Goal: Check status: Check status

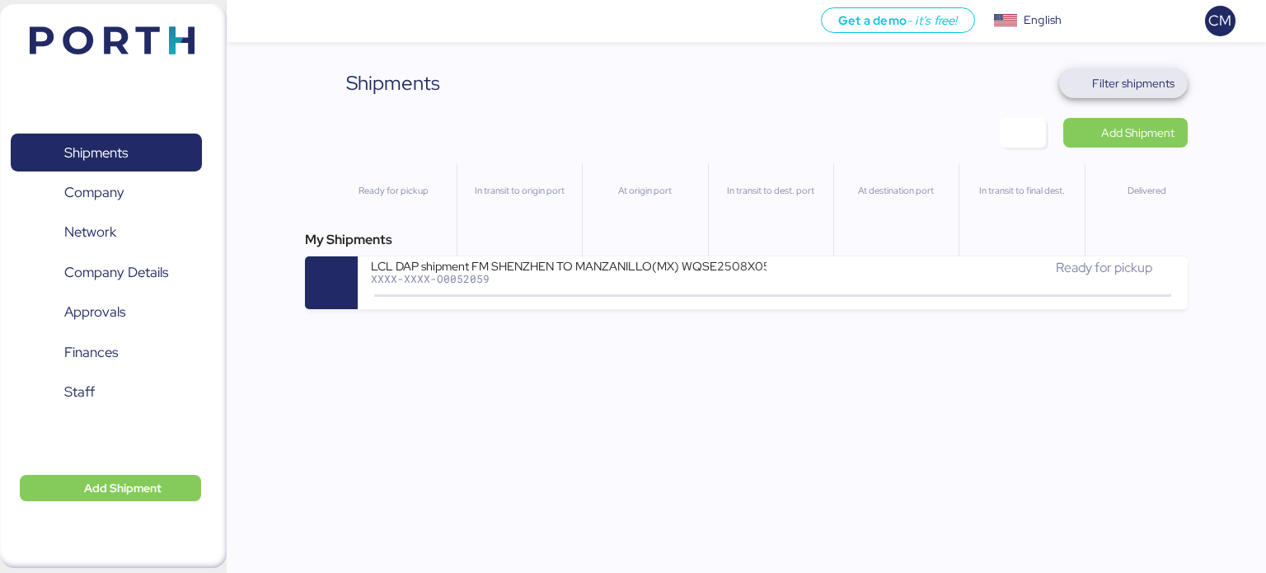
click at [1115, 74] on span "Filter shipments" at bounding box center [1133, 83] width 82 height 20
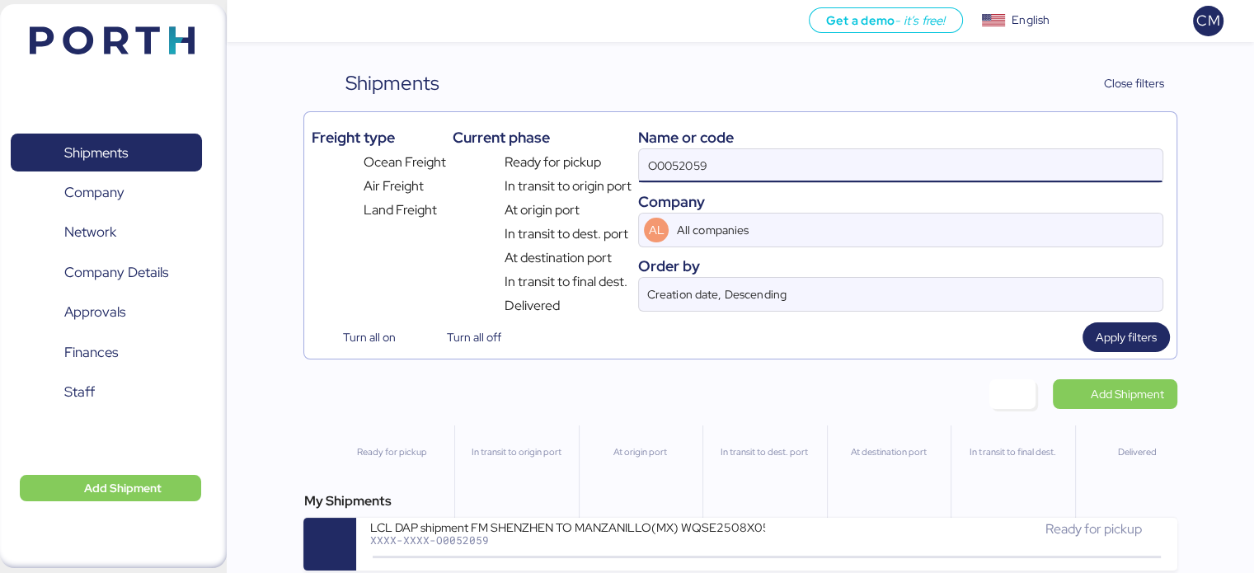
click at [720, 167] on input "O0052059" at bounding box center [900, 165] width 523 height 33
paste input "O0052023"
type input "O0052023"
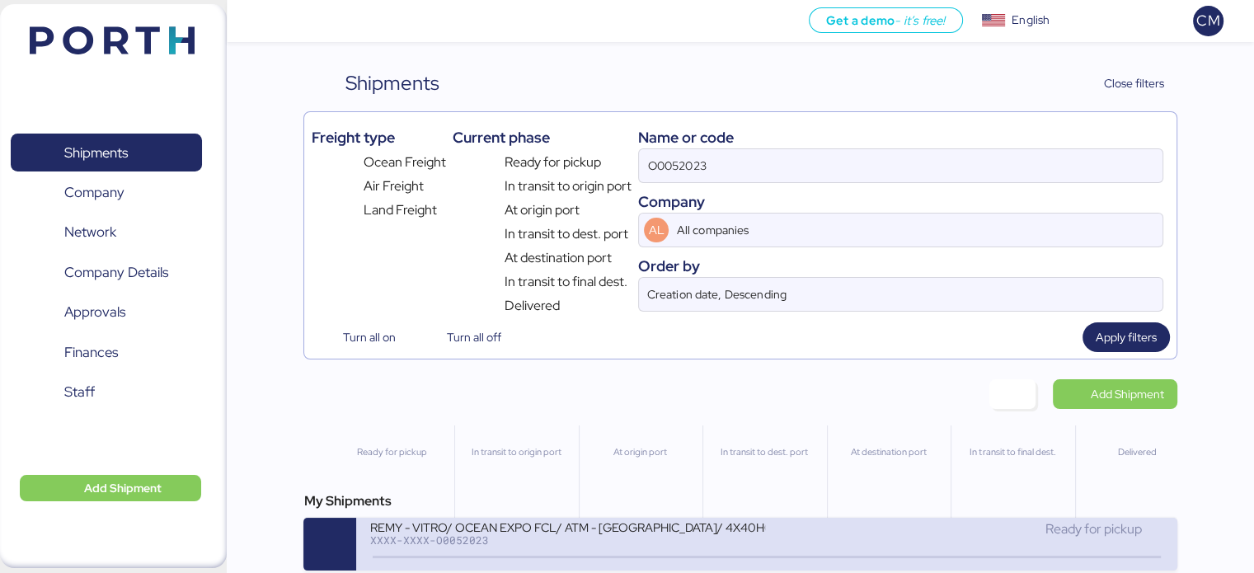
click at [593, 520] on div "REMY - VITRO/ OCEAN EXPO FCL/ ATM - [GEOGRAPHIC_DATA]/ 4X40HQ" at bounding box center [567, 526] width 396 height 14
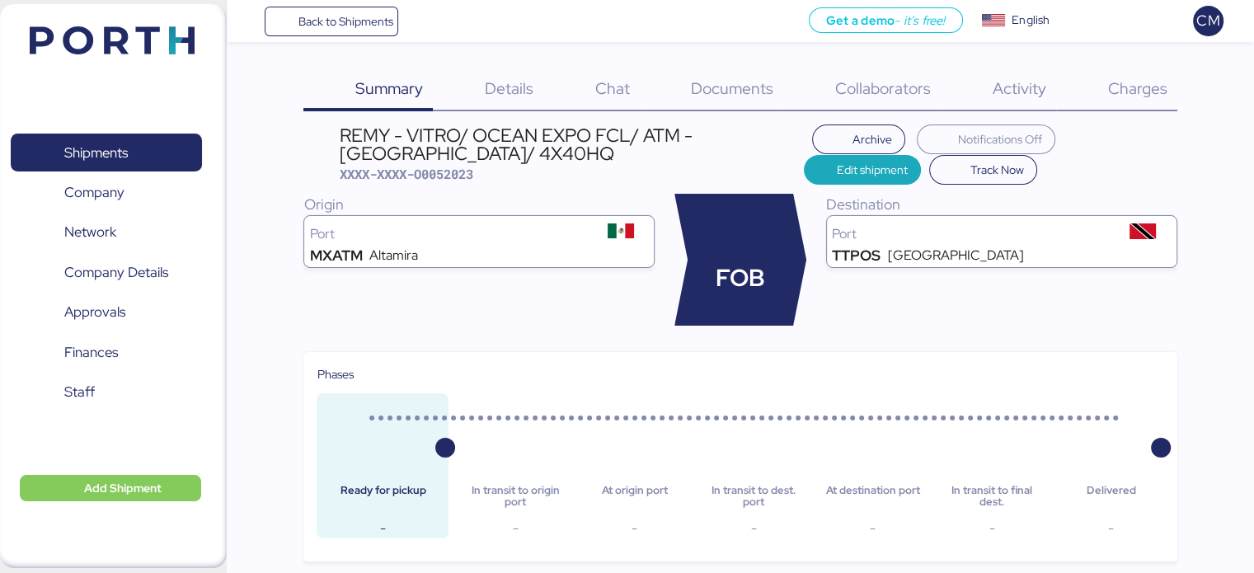
click at [1124, 95] on span "Charges" at bounding box center [1136, 87] width 59 height 21
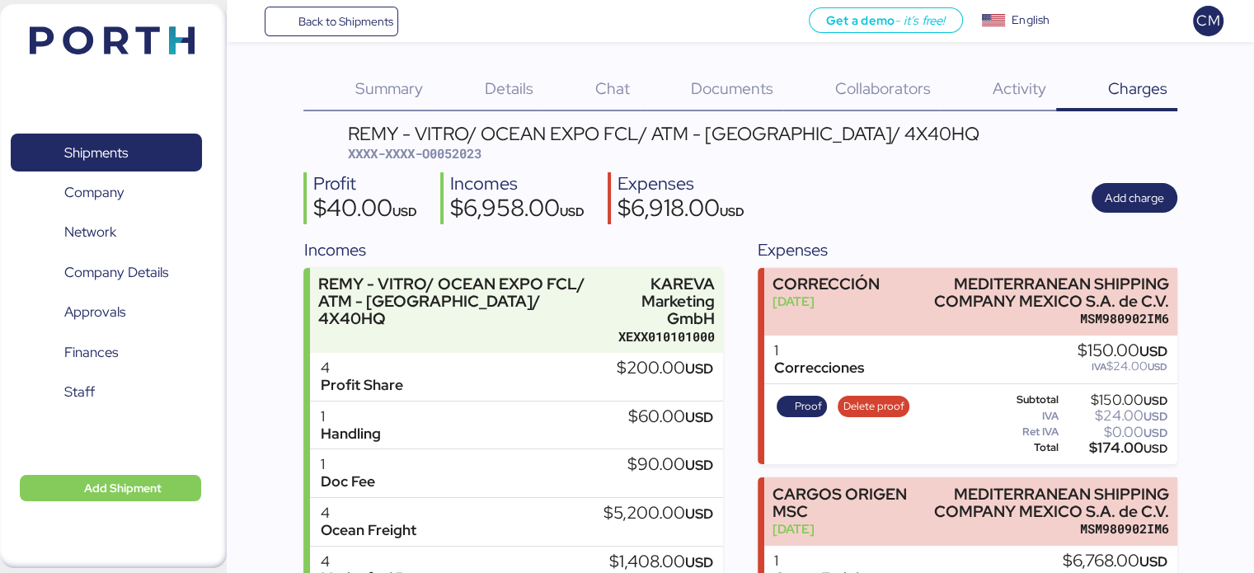
scroll to position [114, 0]
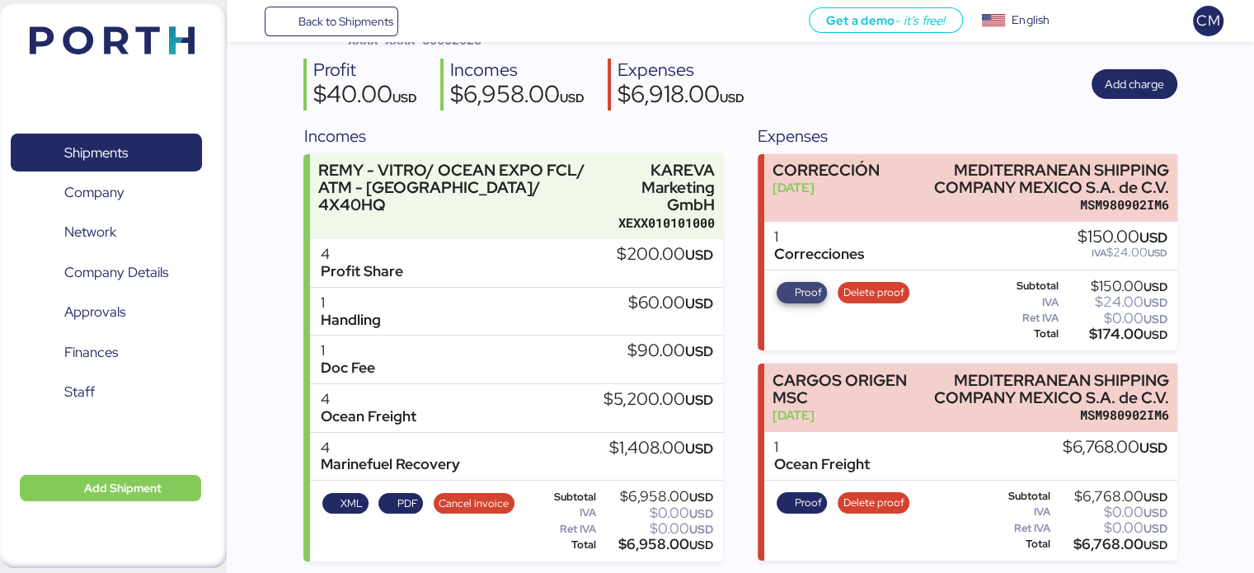
click at [795, 295] on span "Proof" at bounding box center [808, 293] width 27 height 18
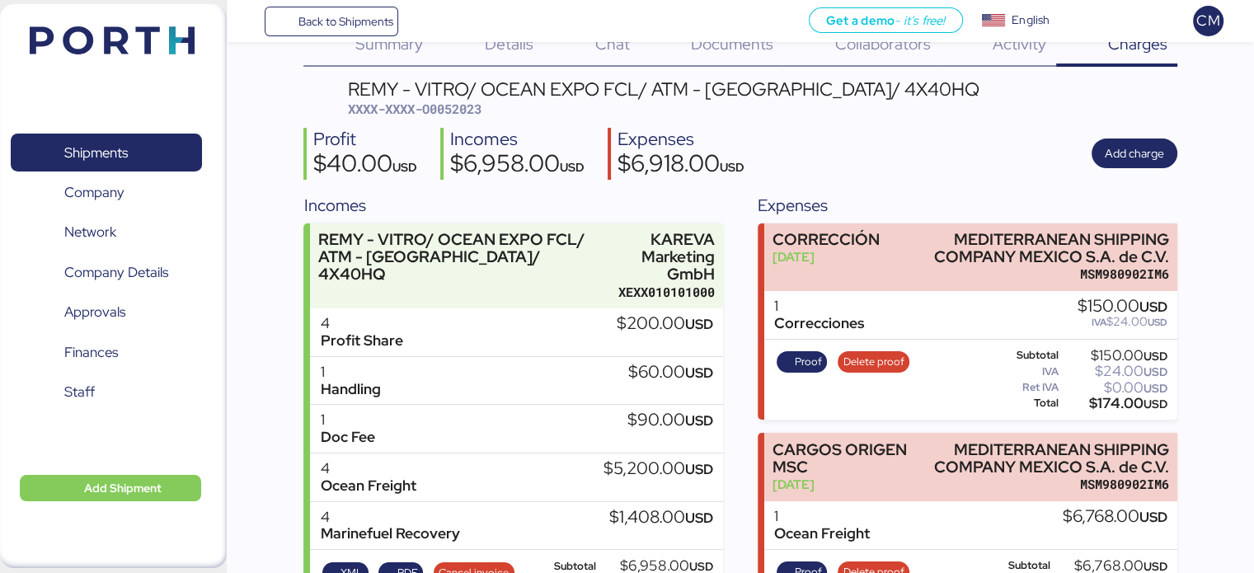
scroll to position [0, 0]
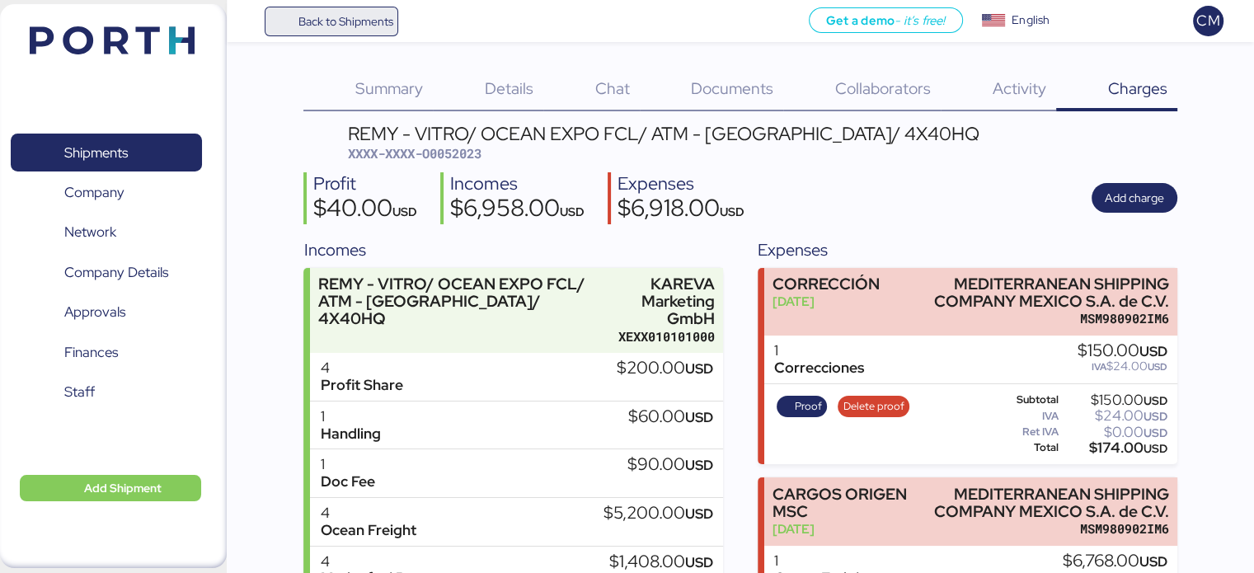
click at [338, 33] on span "Back to Shipments" at bounding box center [331, 22] width 123 height 30
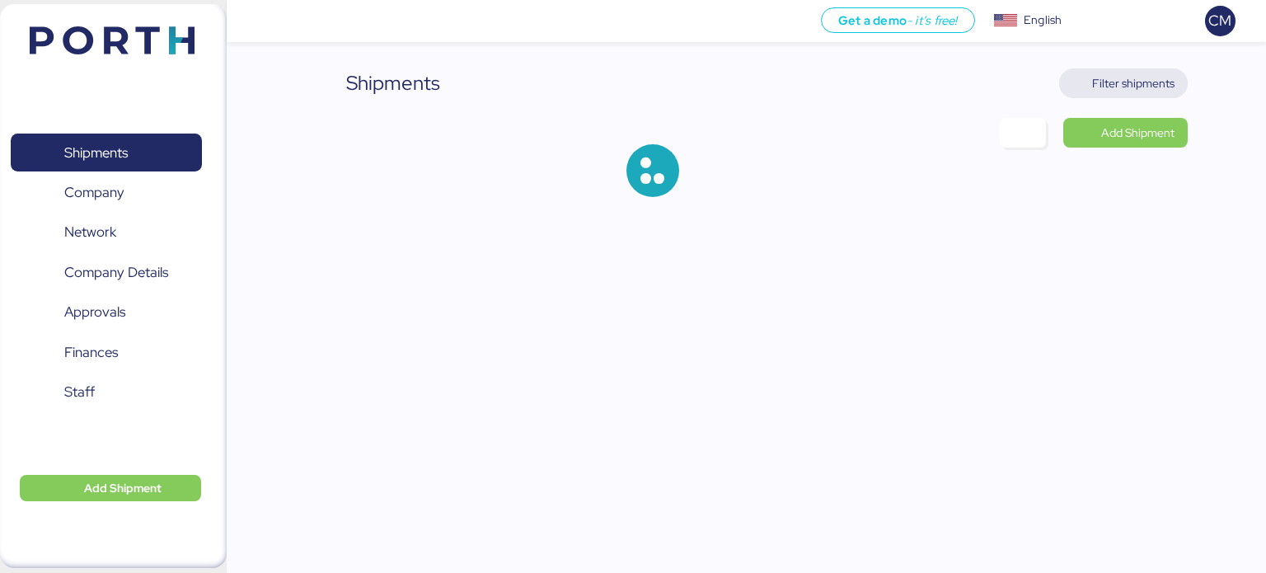
click at [1134, 75] on span "Filter shipments" at bounding box center [1133, 83] width 82 height 20
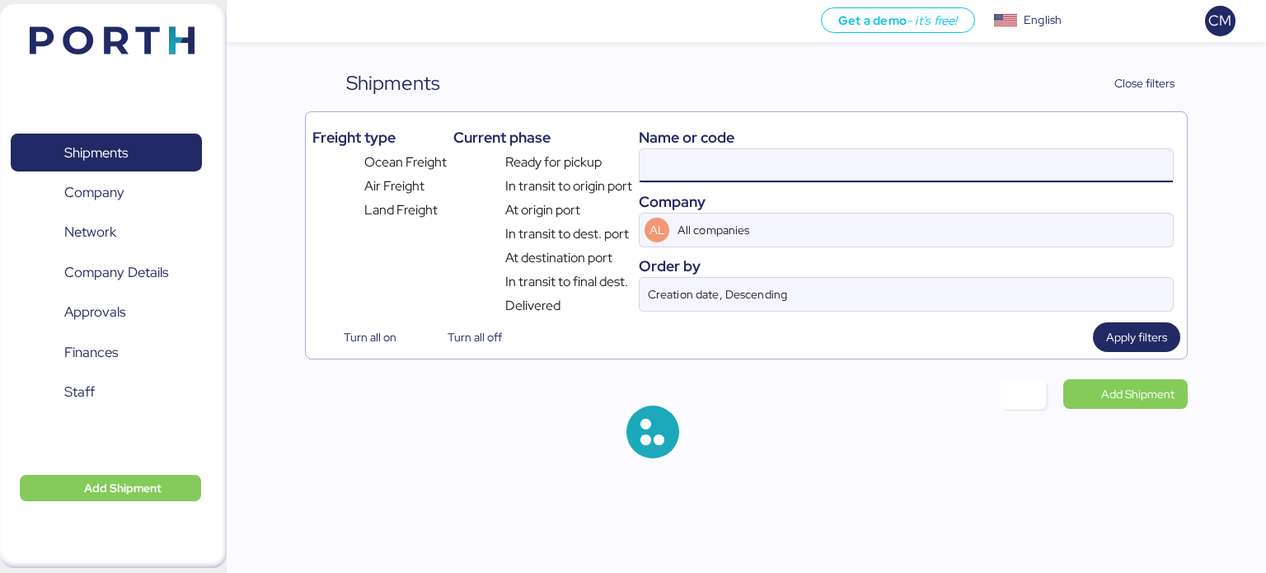
click at [721, 171] on input at bounding box center [906, 165] width 533 height 33
paste input "O0052056"
type input "O0052056"
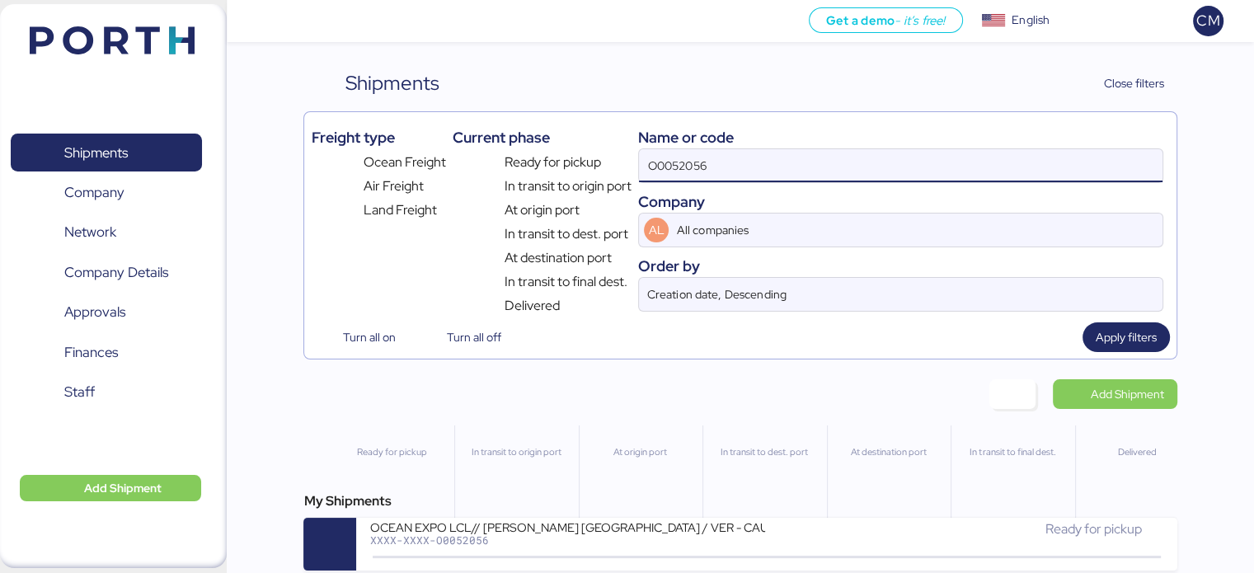
scroll to position [13, 0]
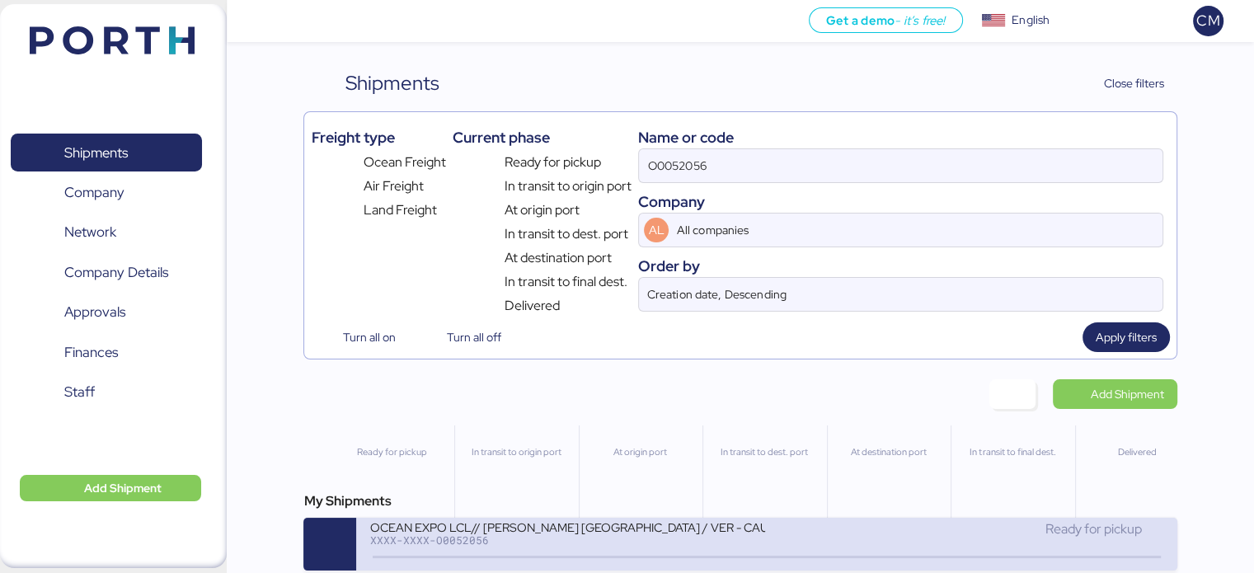
click at [663, 519] on div "OCEAN EXPO LCL// [PERSON_NAME] [GEOGRAPHIC_DATA] / VER - CAUCEDO" at bounding box center [567, 526] width 396 height 14
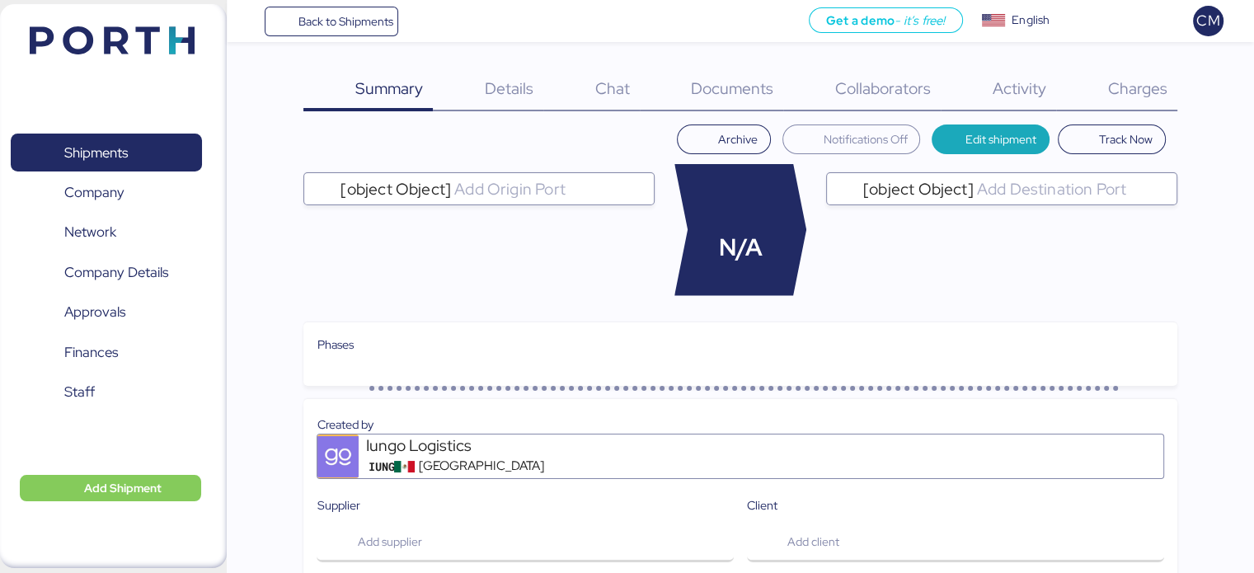
click at [1141, 101] on div "Charges 0" at bounding box center [1116, 89] width 121 height 43
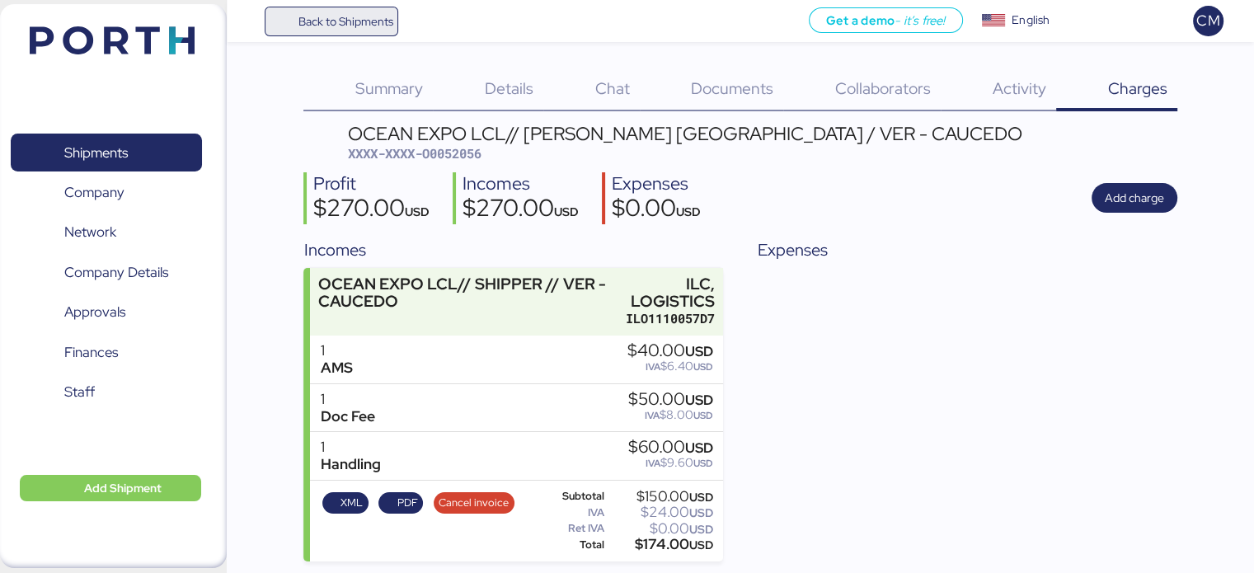
click at [346, 16] on span "Back to Shipments" at bounding box center [345, 22] width 95 height 20
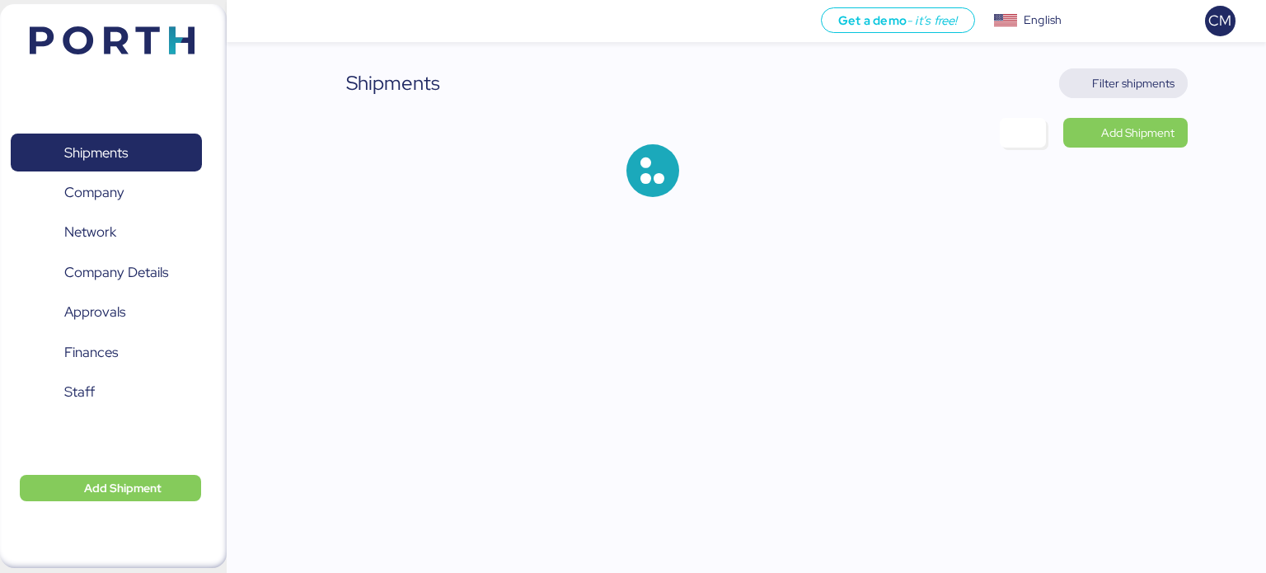
click at [1118, 85] on span "Filter shipments" at bounding box center [1133, 83] width 82 height 20
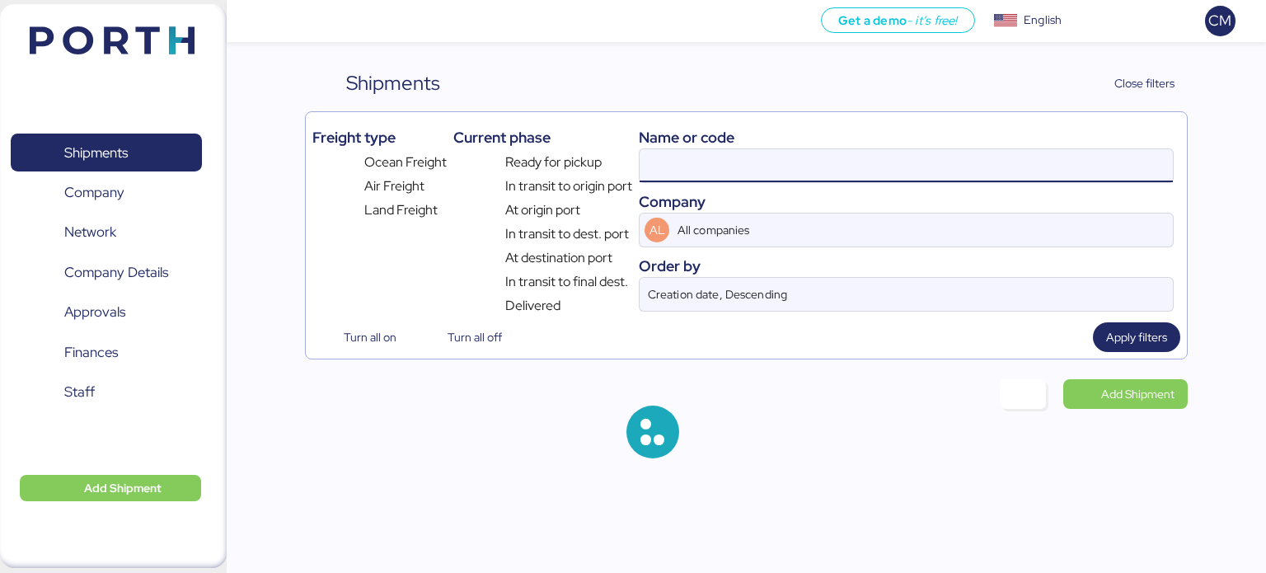
click at [788, 164] on input at bounding box center [906, 165] width 533 height 33
paste input "O0052119"
type input "O0052119"
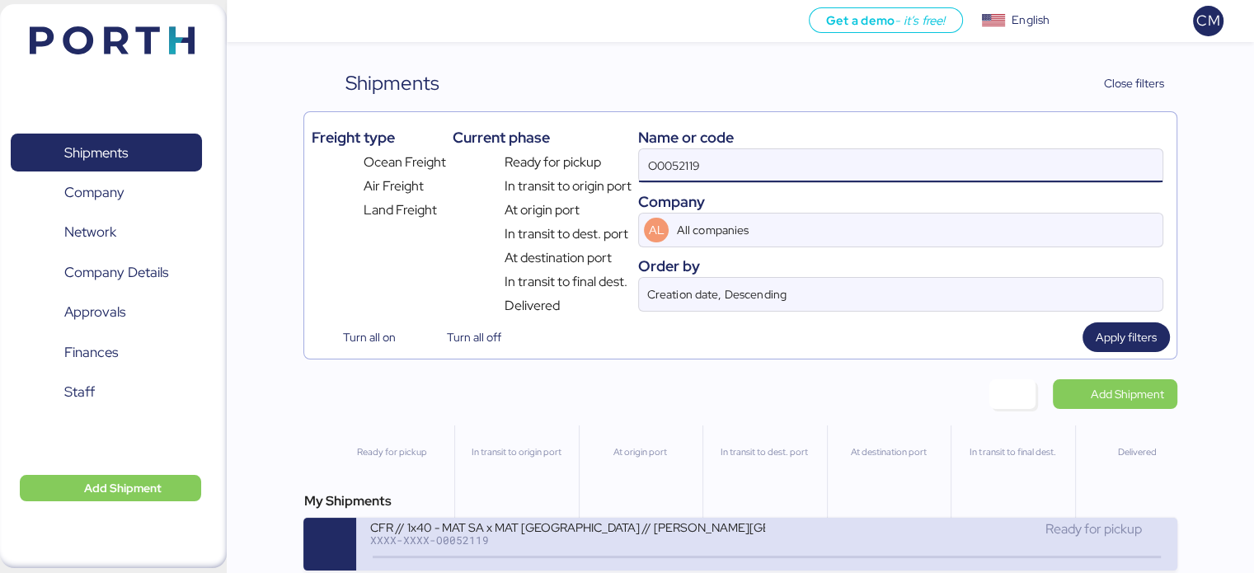
click at [610, 556] on icon at bounding box center [636, 557] width 79 height 18
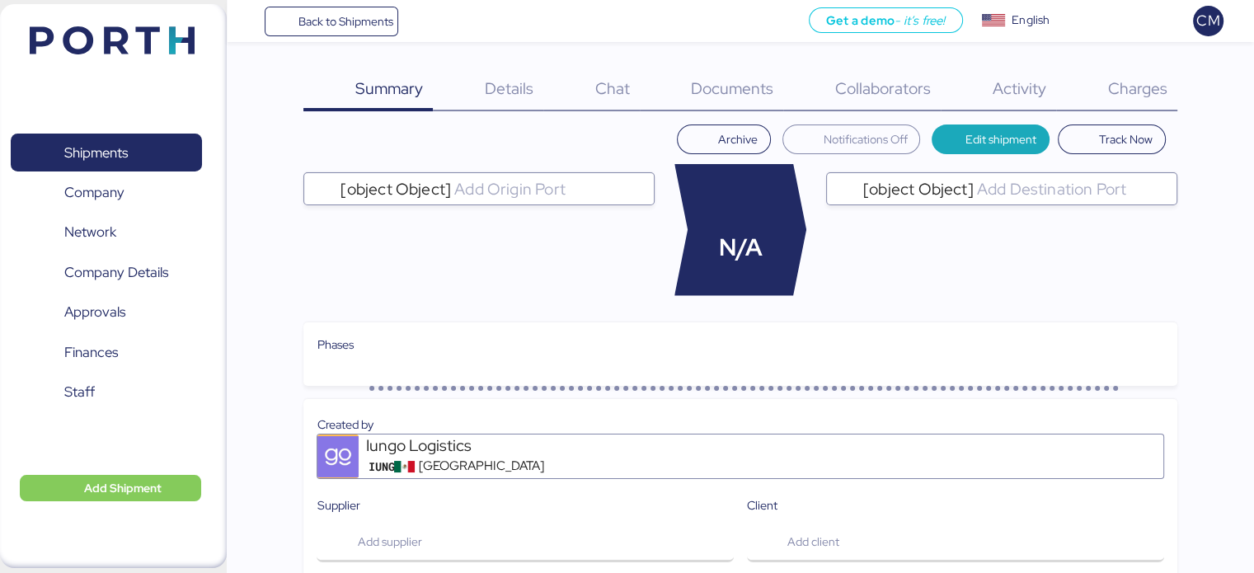
click at [1138, 88] on span "Charges" at bounding box center [1136, 87] width 59 height 21
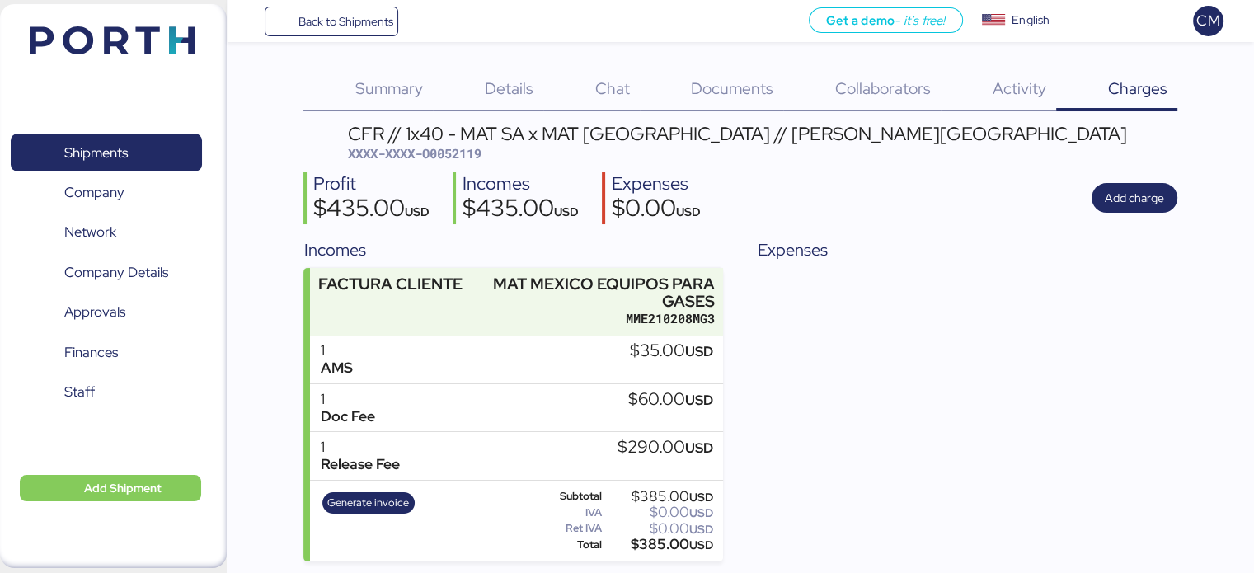
click at [483, 92] on div "Details 0" at bounding box center [488, 89] width 110 height 43
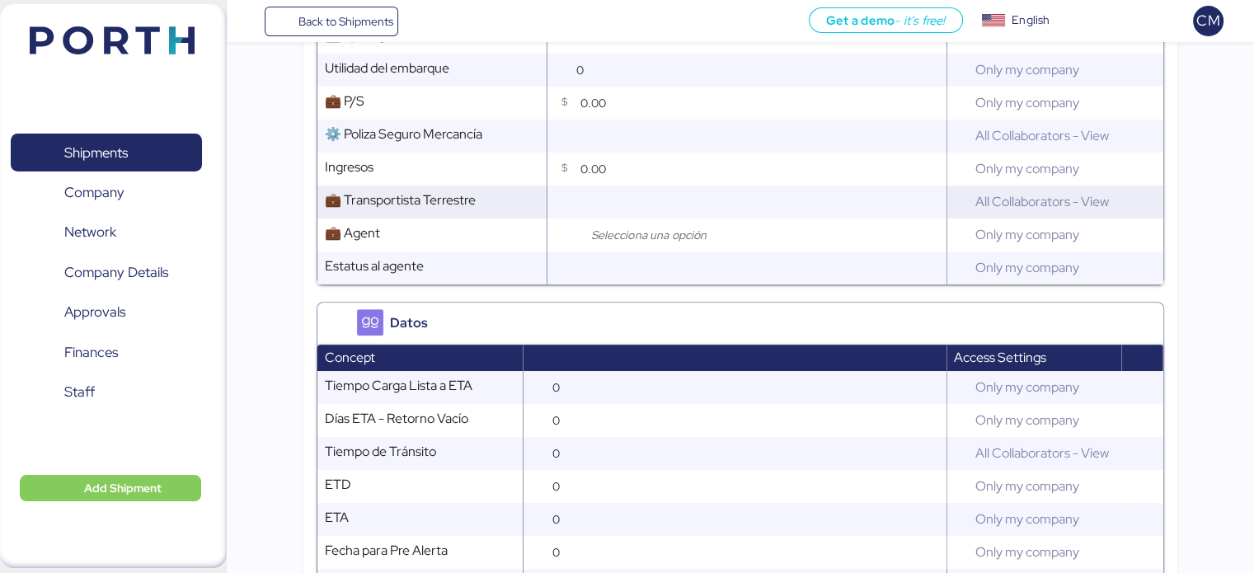
scroll to position [1445, 0]
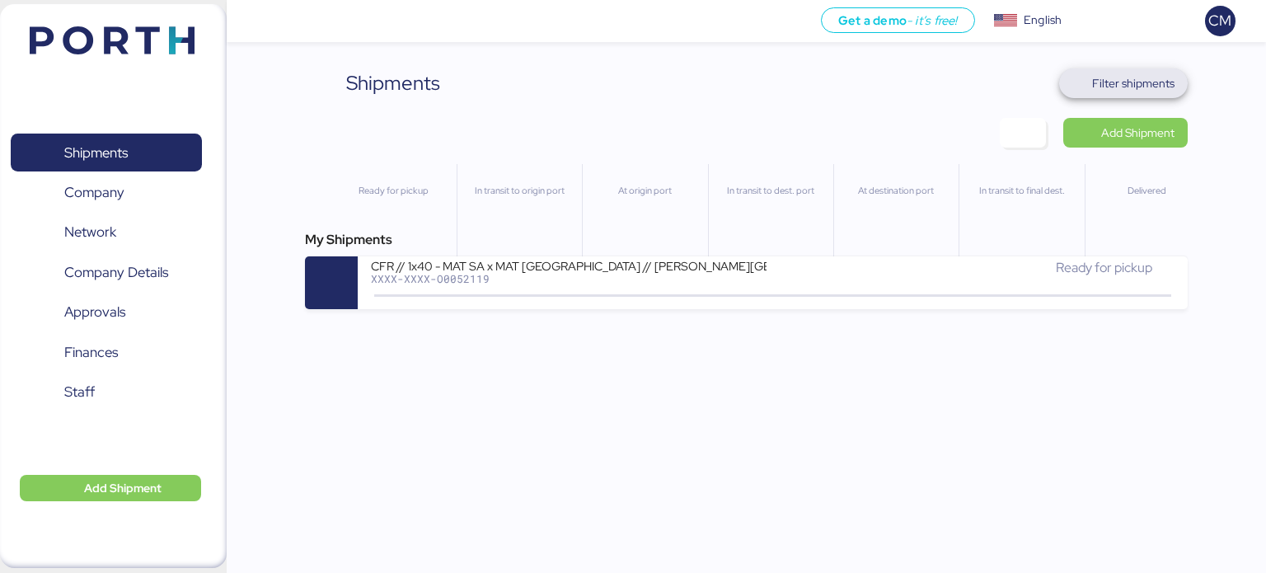
click at [1093, 90] on span "Filter shipments" at bounding box center [1133, 83] width 82 height 20
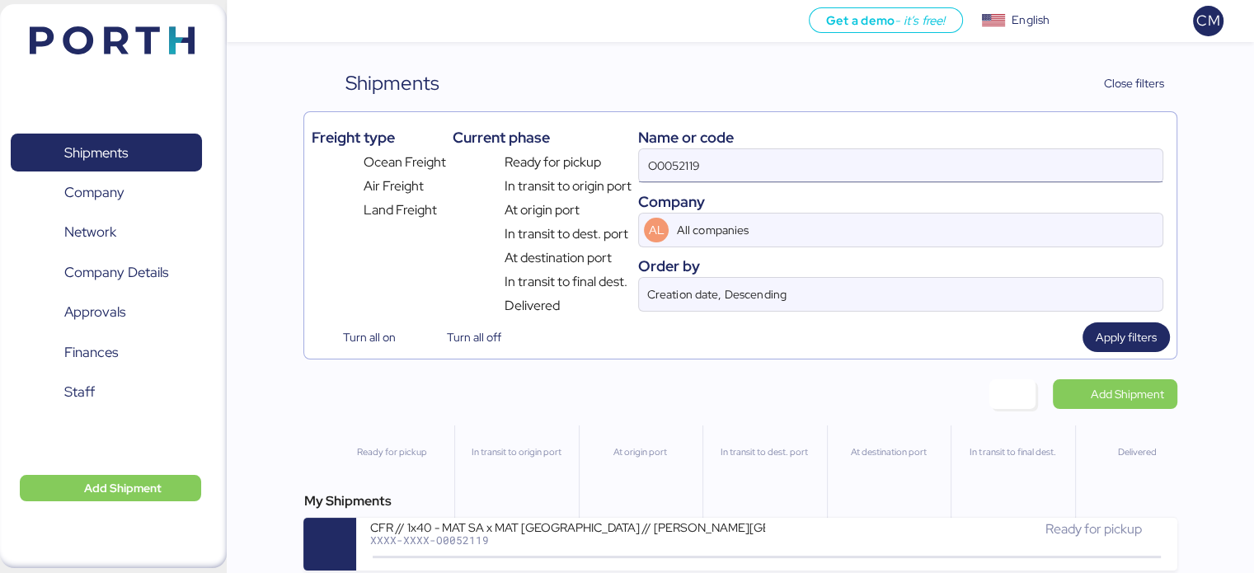
click at [717, 159] on input "O0052119" at bounding box center [900, 165] width 523 height 33
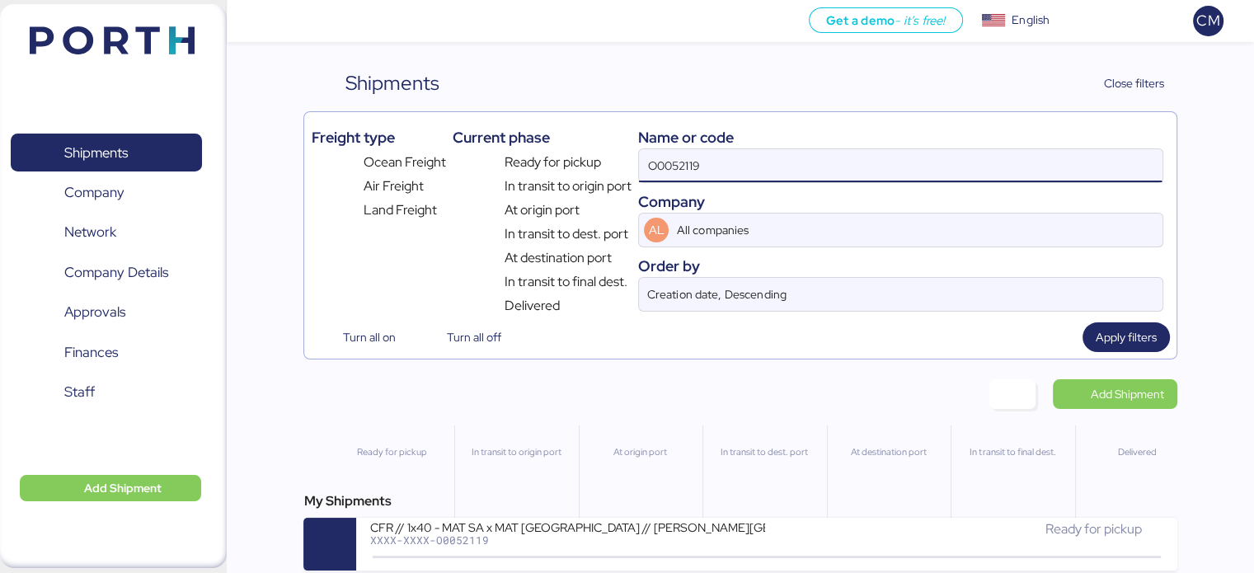
click at [717, 159] on input "O0052119" at bounding box center [900, 165] width 523 height 33
paste input "O0051787"
type input "O0051787"
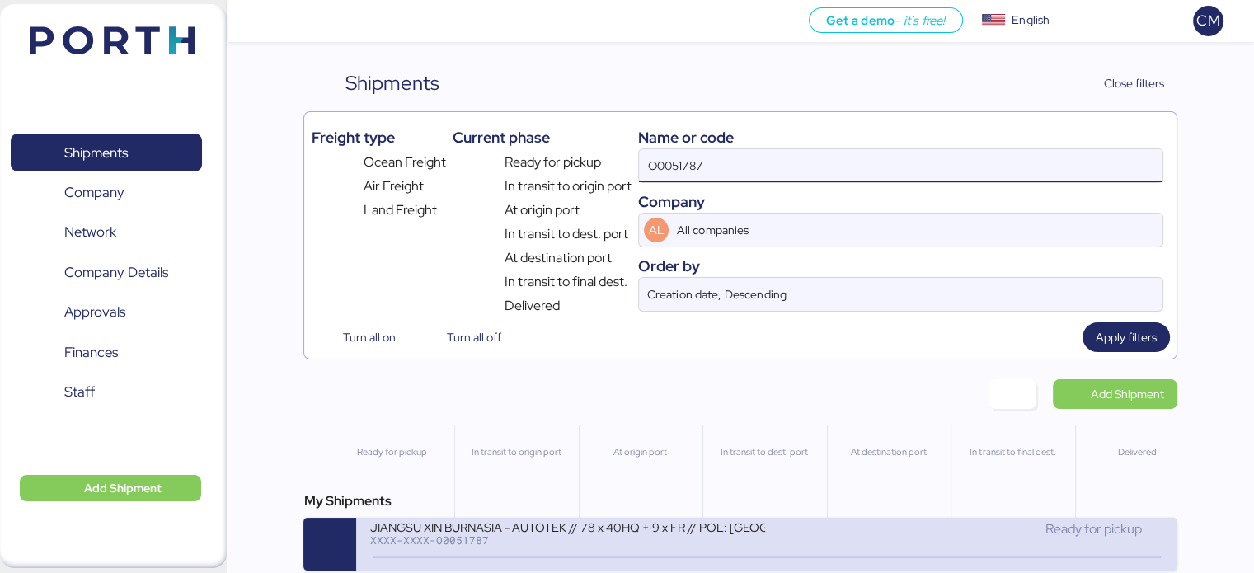
click at [575, 521] on div "JIANGSU XIN BURNASIA - AUTOTEK // 78 x 40HQ + 9 x FR // POL: [GEOGRAPHIC_DATA] …" at bounding box center [567, 526] width 396 height 14
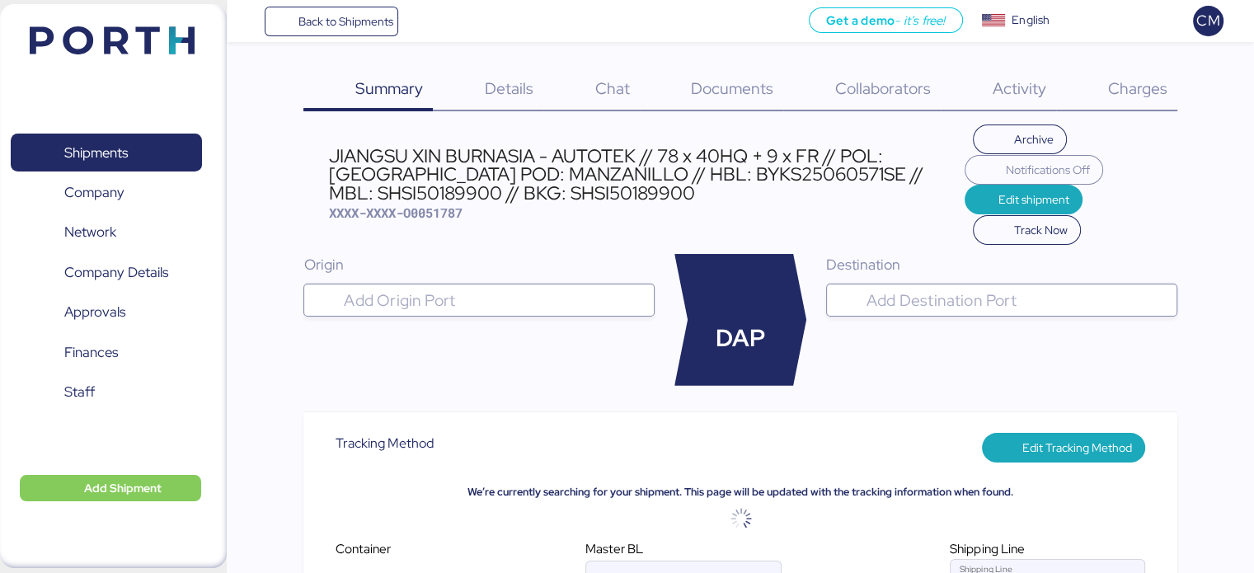
click at [1098, 98] on div "Charges 0" at bounding box center [1116, 89] width 121 height 43
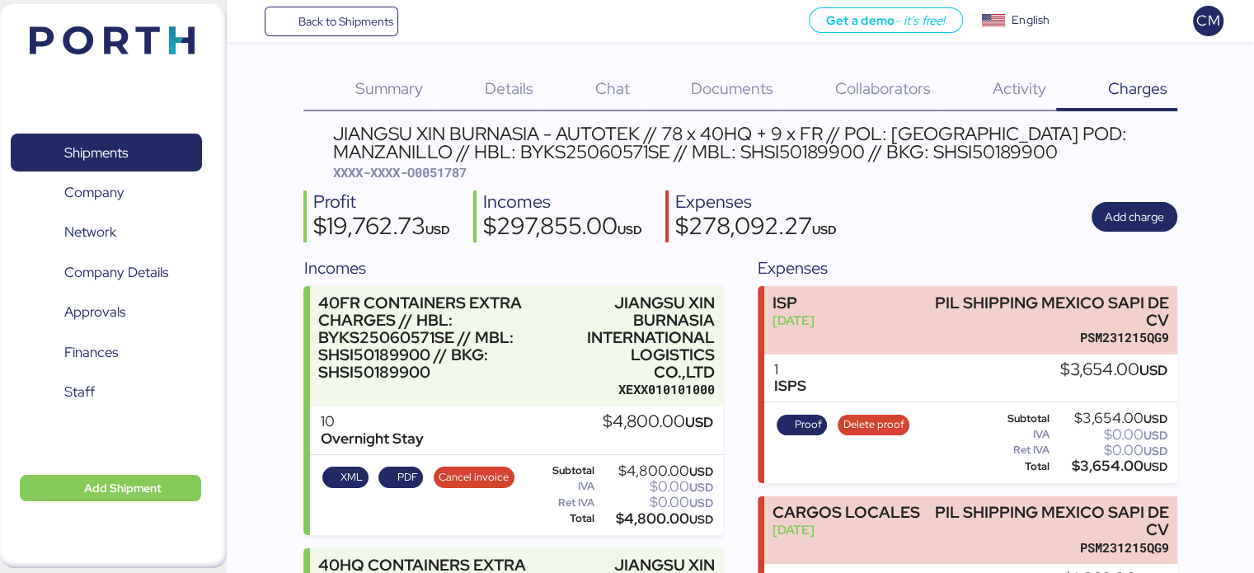
click at [383, 99] on div "Summary 0" at bounding box center [367, 89] width 129 height 43
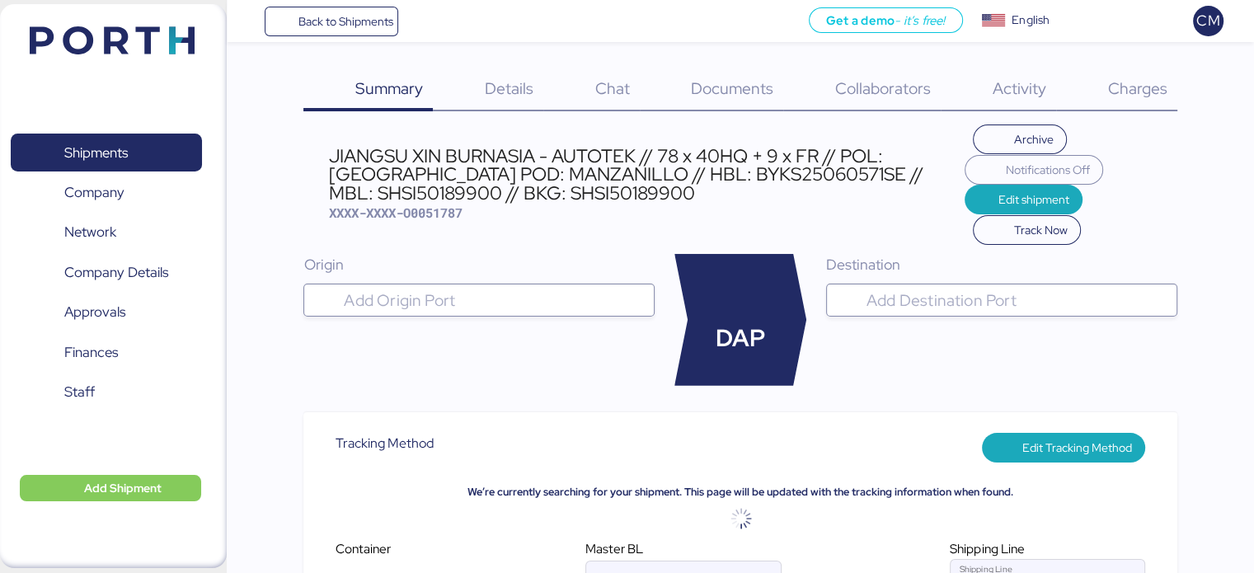
click at [1138, 90] on span "Charges" at bounding box center [1136, 87] width 59 height 21
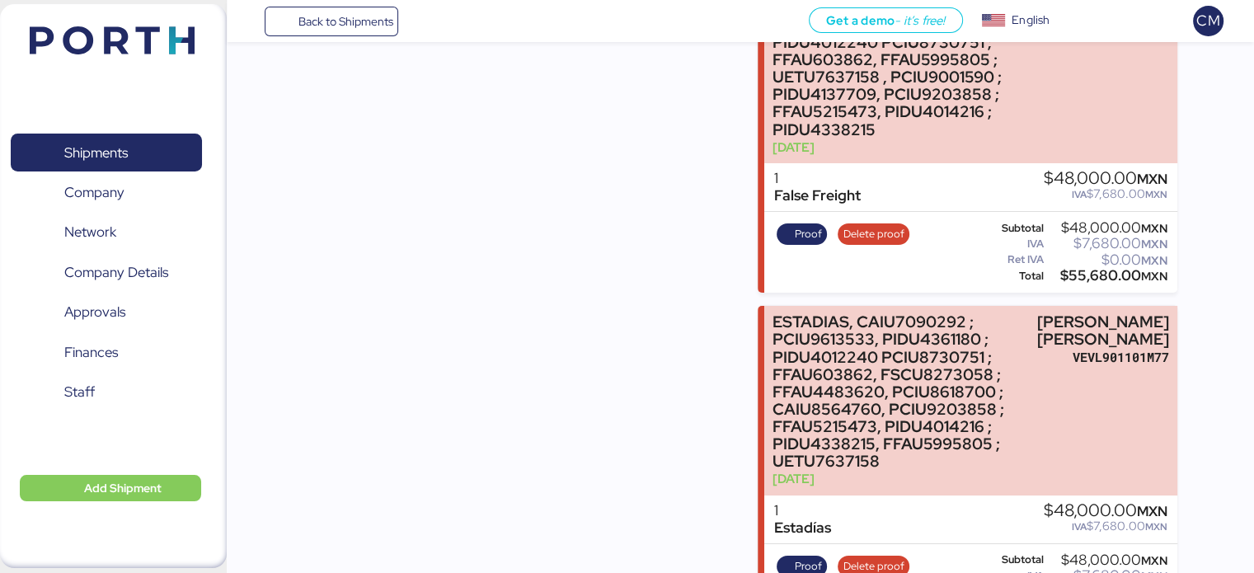
scroll to position [11994, 0]
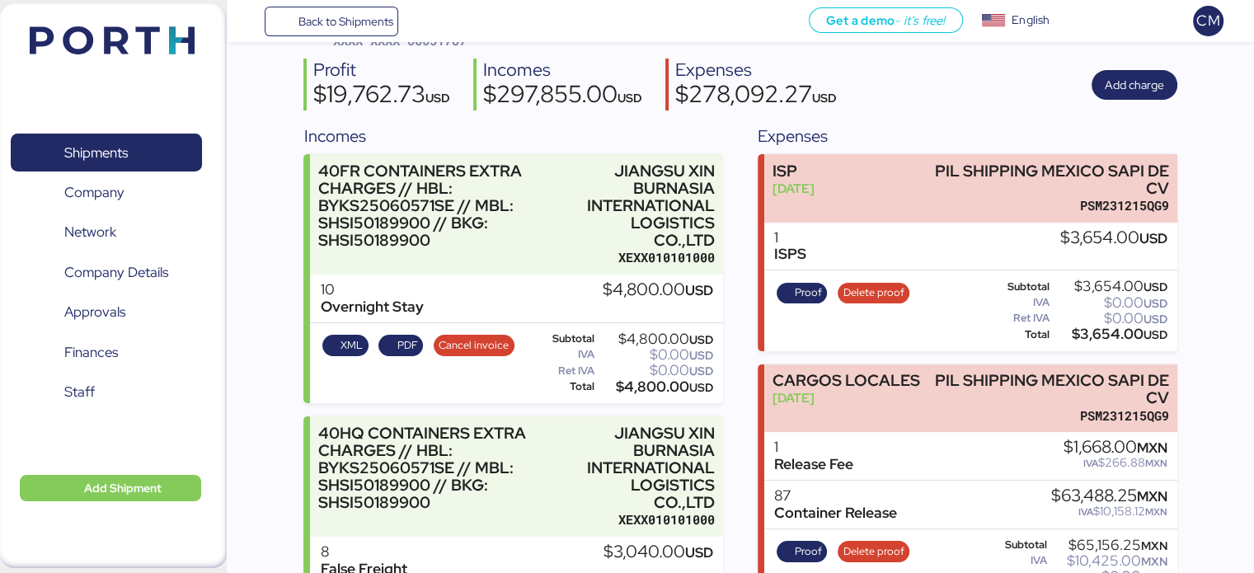
scroll to position [0, 0]
